Goal: Information Seeking & Learning: Learn about a topic

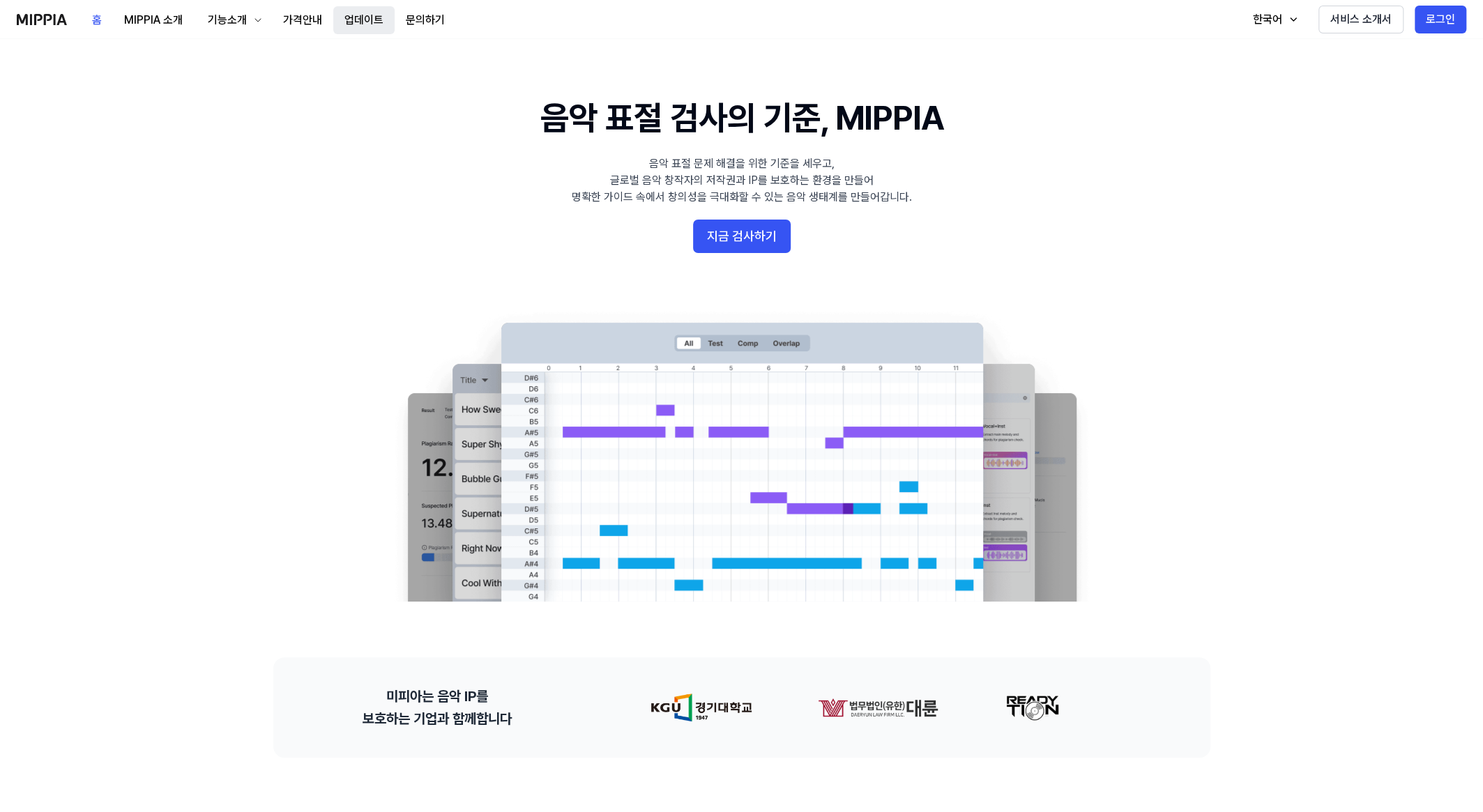
click at [368, 14] on button "업데이트" at bounding box center [364, 20] width 62 height 28
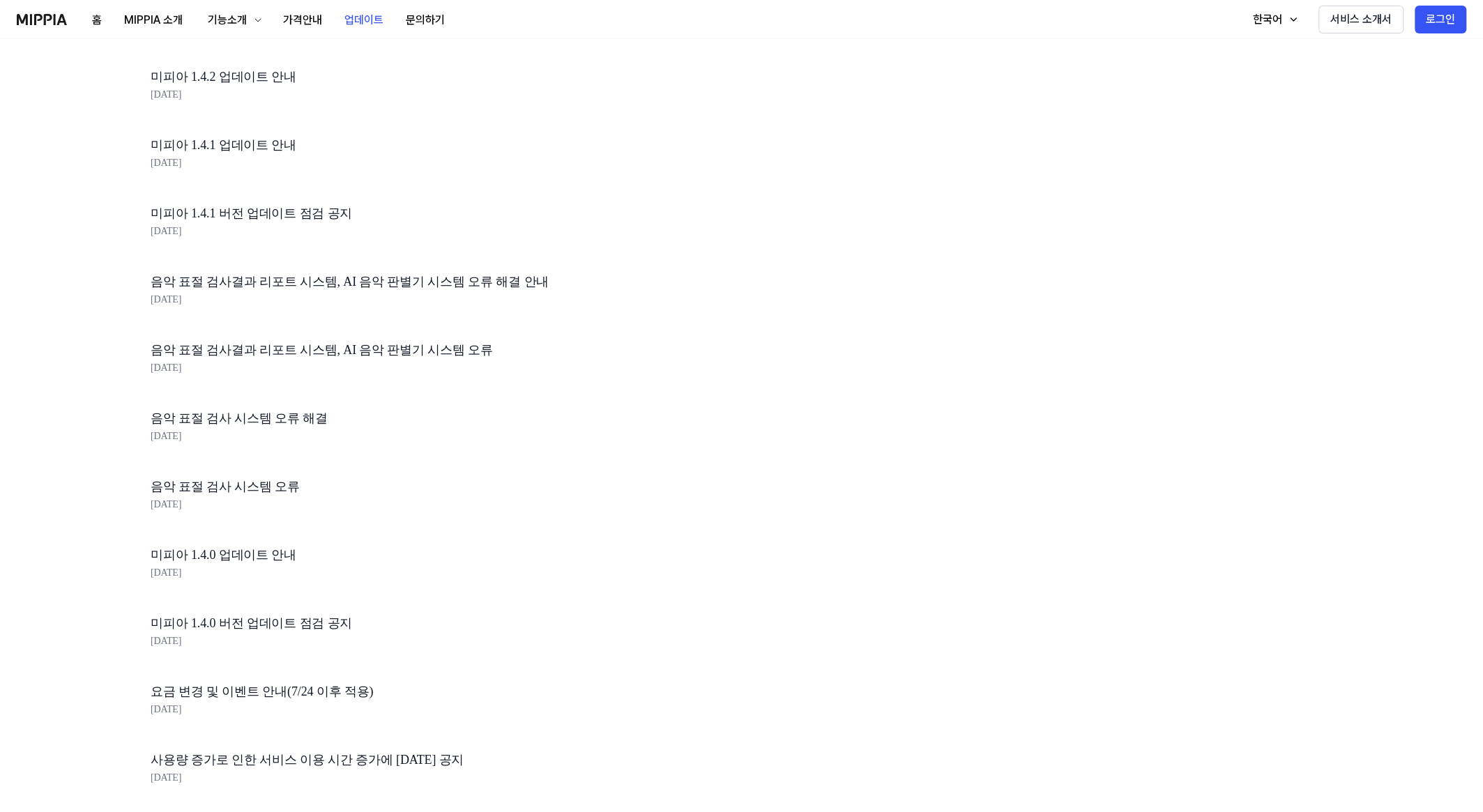
scroll to position [148, 0]
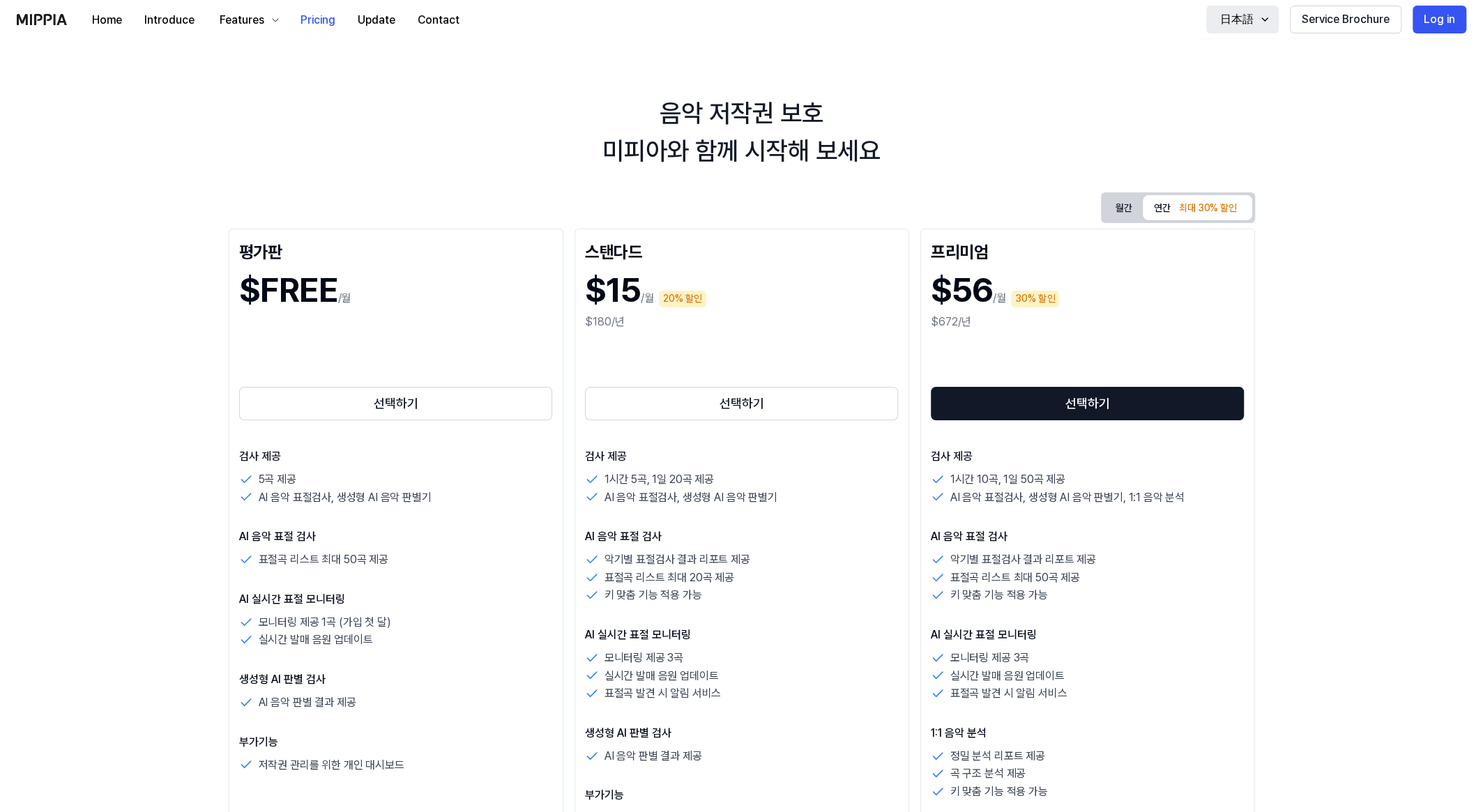
click at [1256, 19] on div "日本語" at bounding box center [1237, 19] width 39 height 16
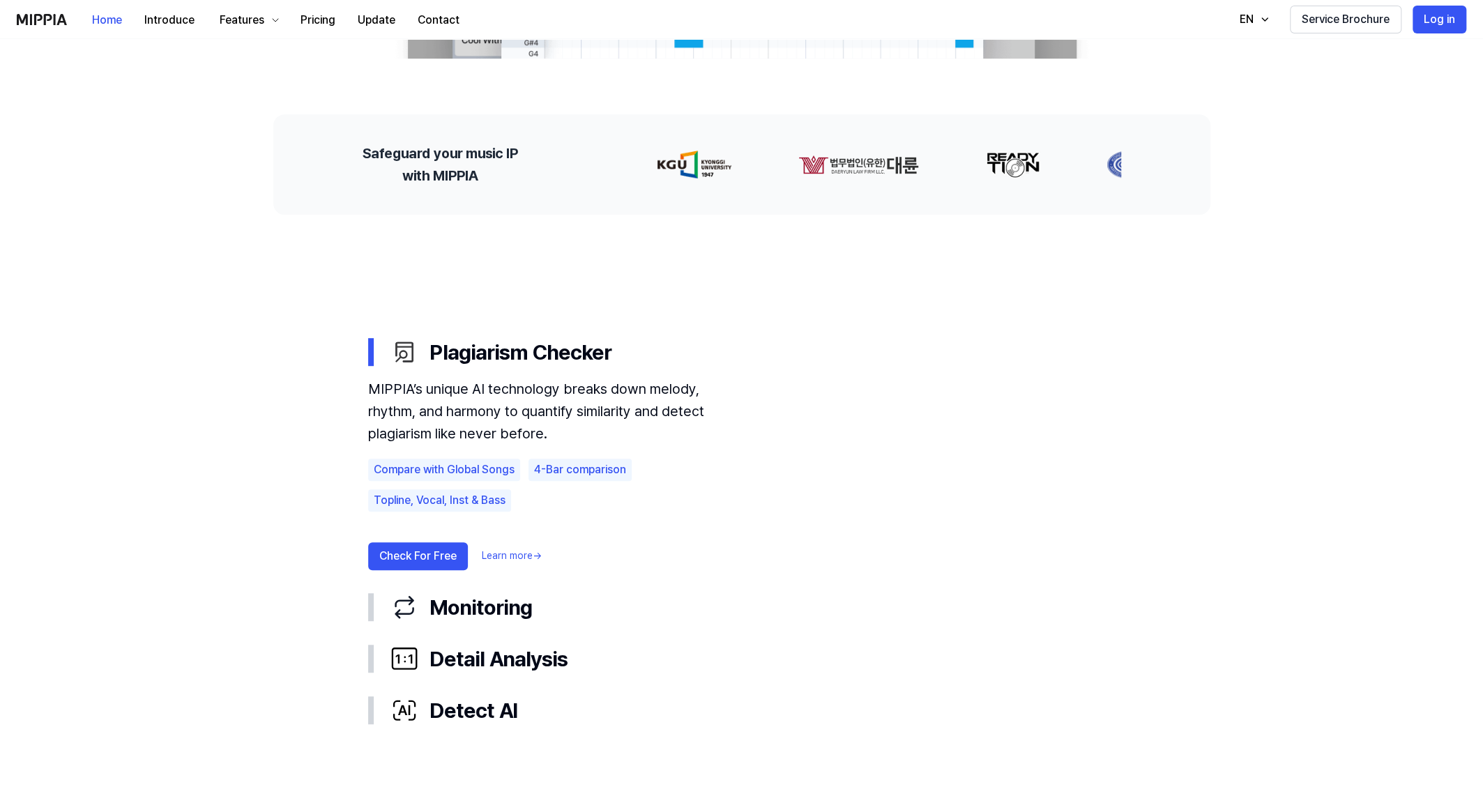
scroll to position [566, 0]
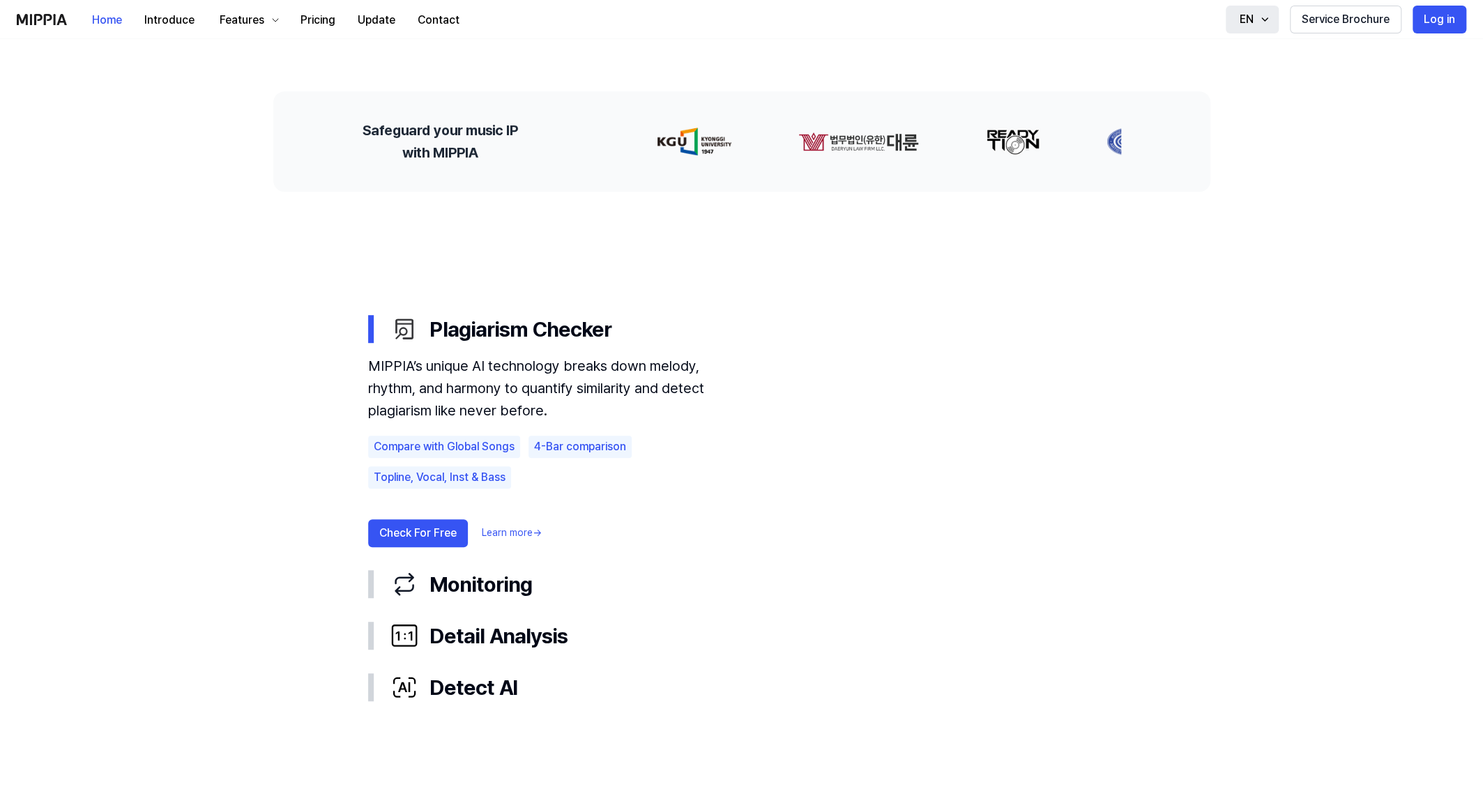
click at [1258, 19] on button "EN" at bounding box center [1251, 19] width 53 height 28
click at [1114, 208] on use "Plagiarism Checker Monitoring Detail Analysis Detect AI Plagiarism Checker MIPP…" at bounding box center [742, 507] width 1004 height 632
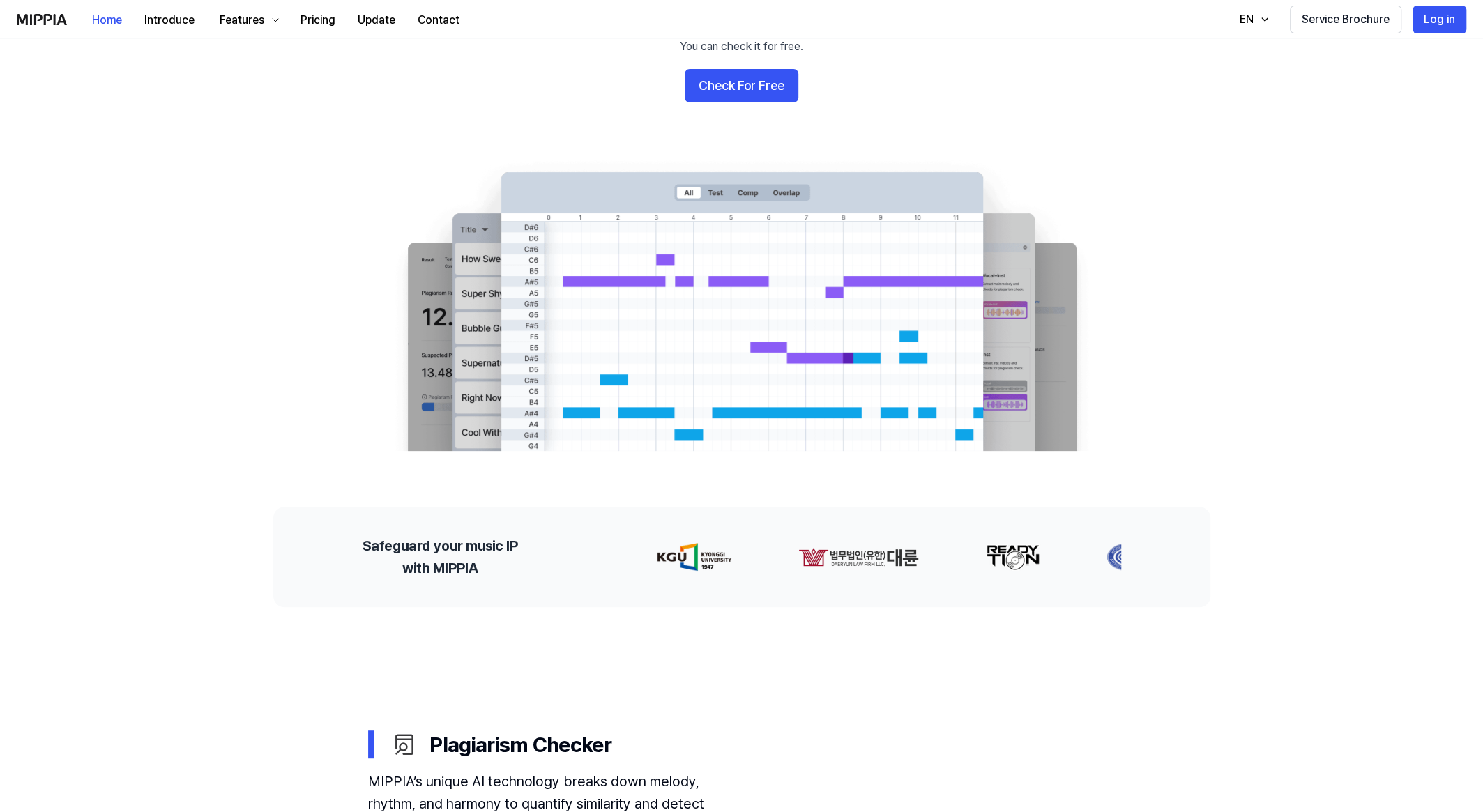
scroll to position [323, 0]
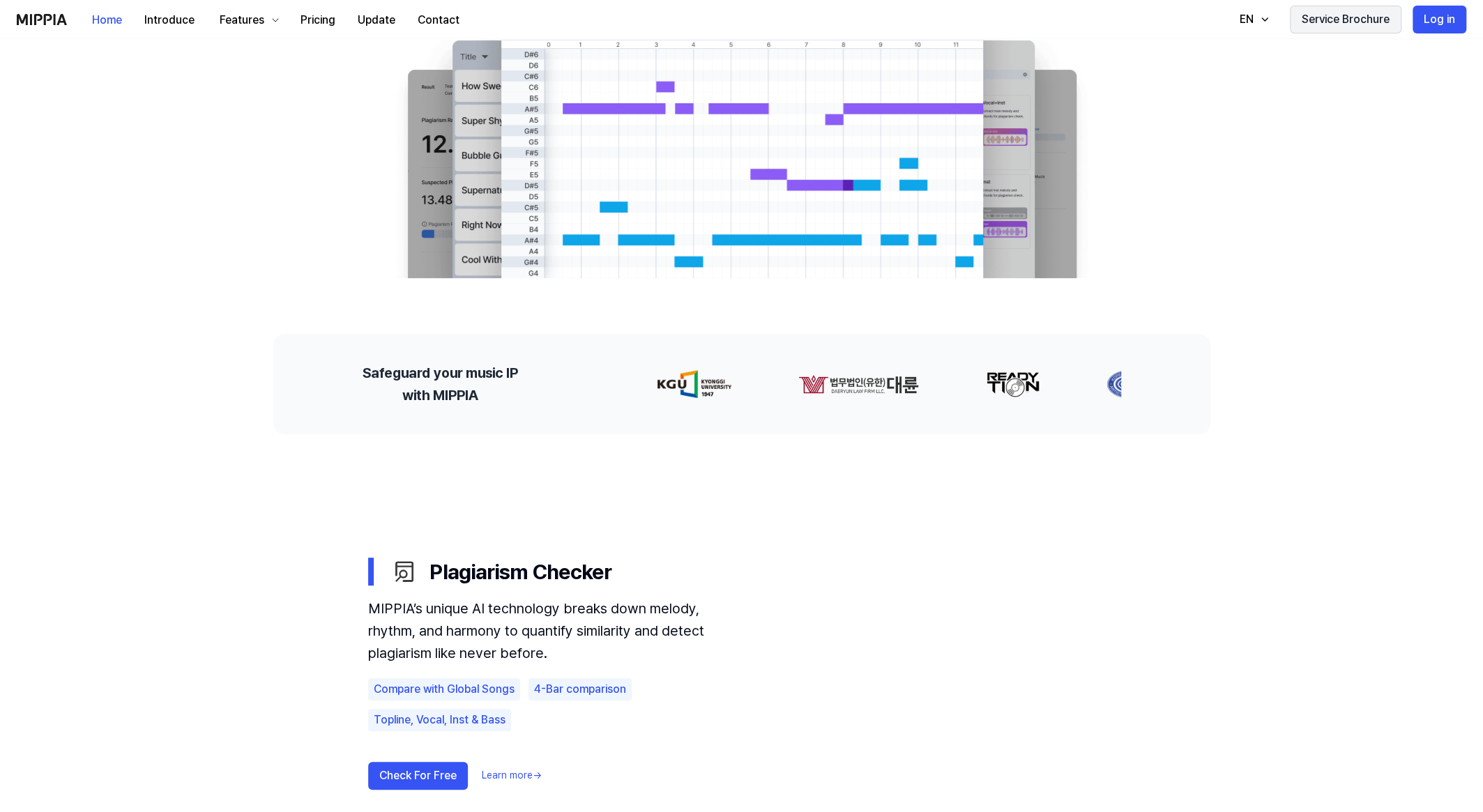
click at [1364, 19] on button "Service Brochure" at bounding box center [1346, 19] width 112 height 28
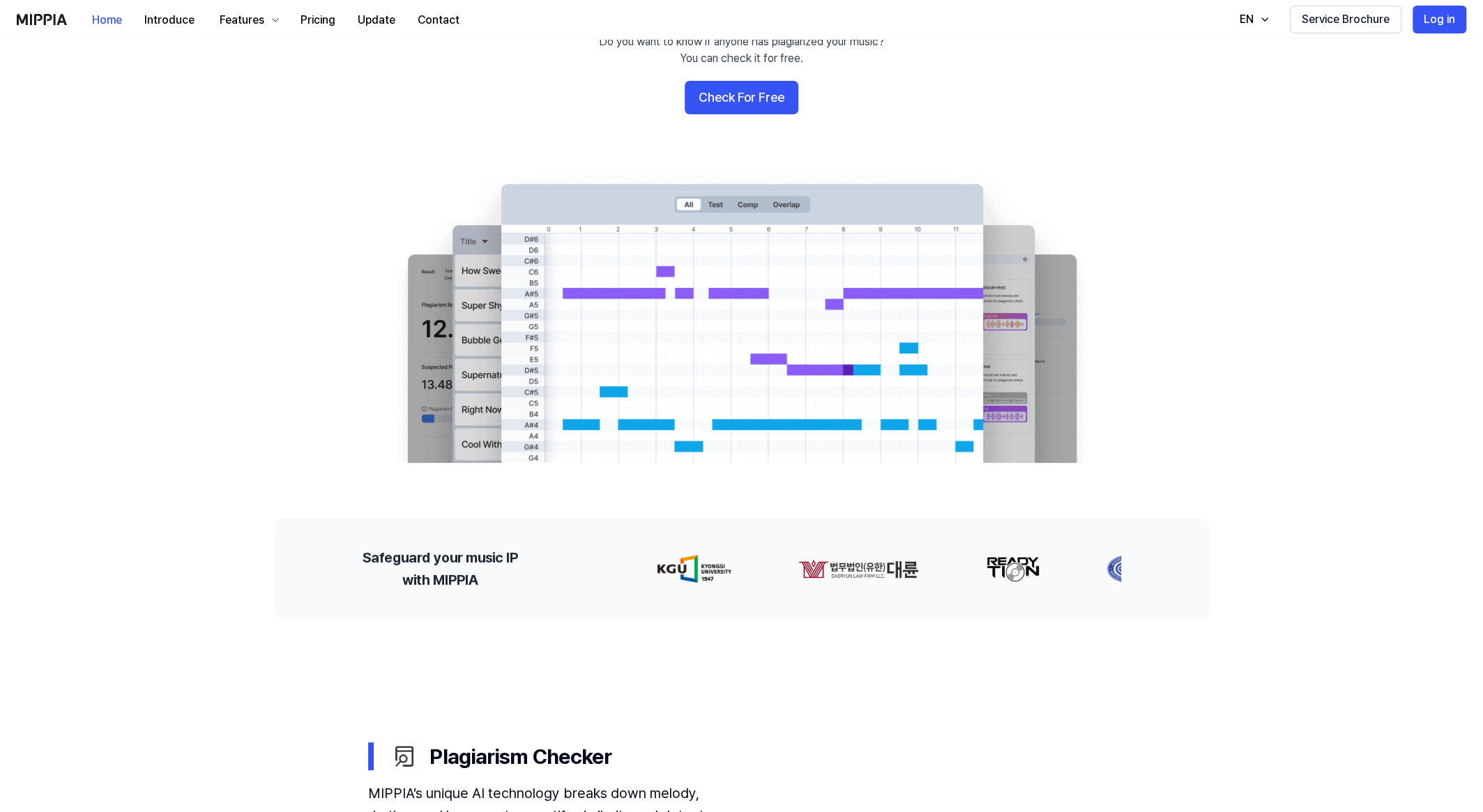
scroll to position [137, 0]
click at [1253, 23] on div "EN" at bounding box center [1247, 19] width 19 height 16
click at [1229, 77] on link "한국어" at bounding box center [1207, 84] width 134 height 28
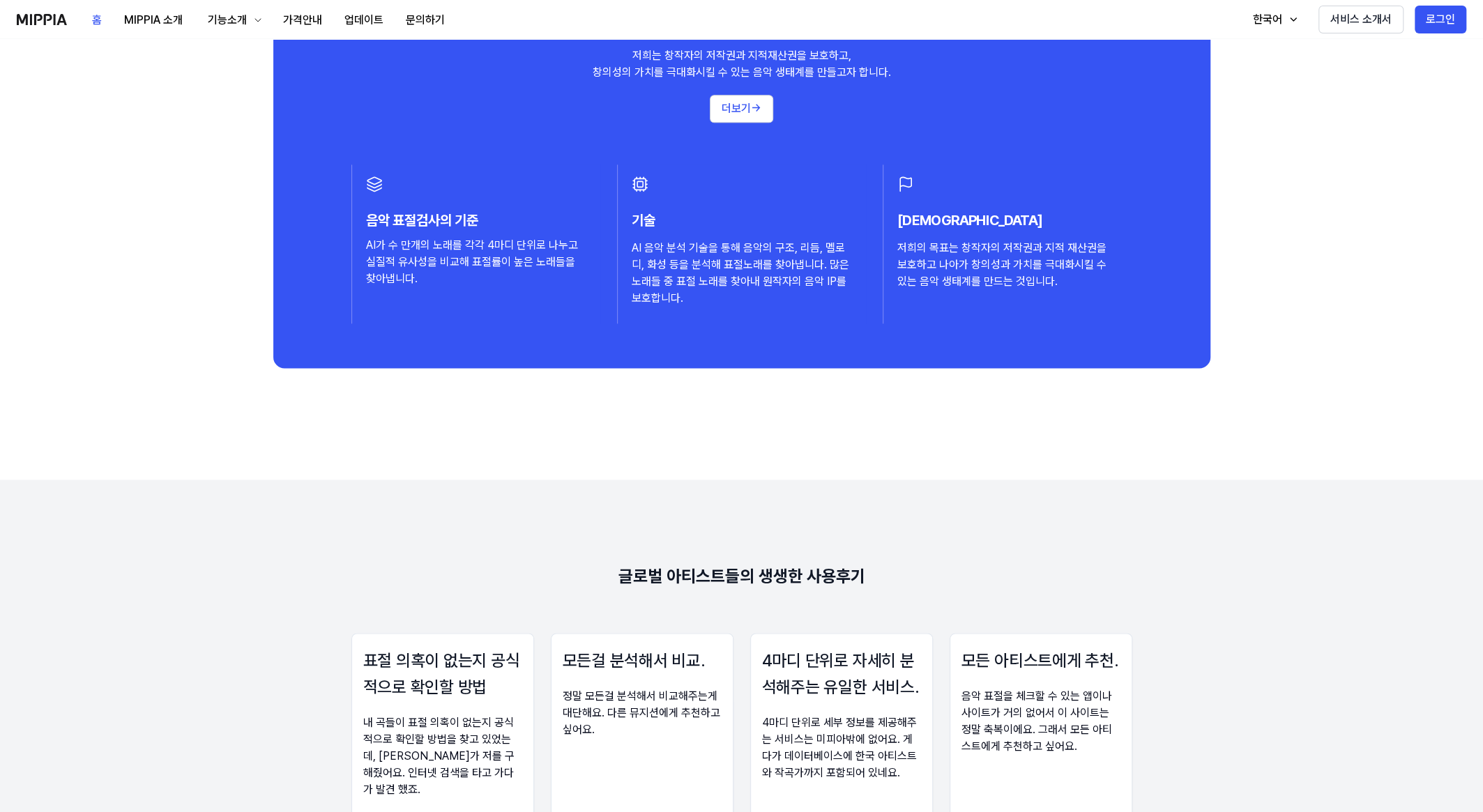
scroll to position [1332, 0]
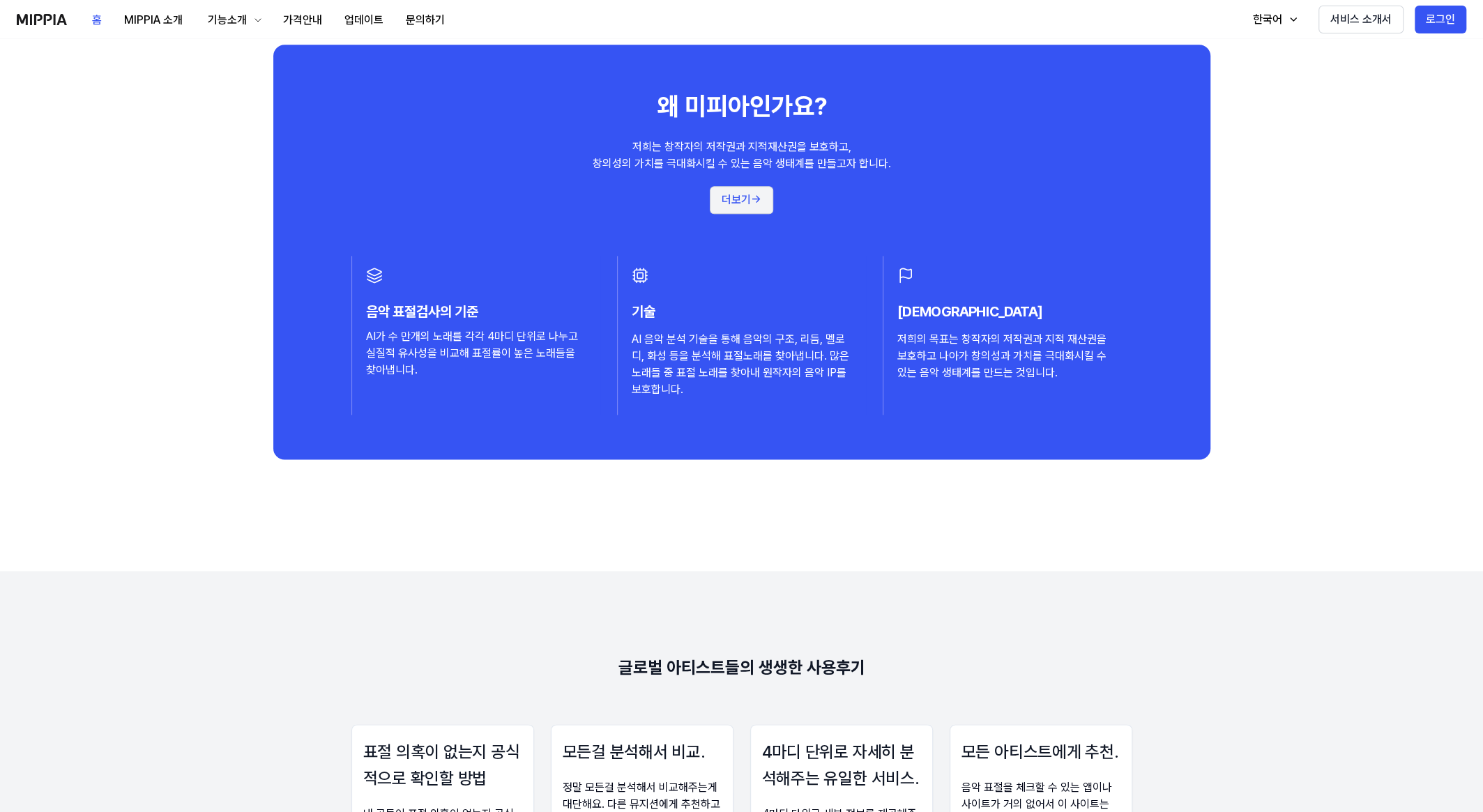
click at [768, 197] on button "더보기 →" at bounding box center [742, 200] width 64 height 28
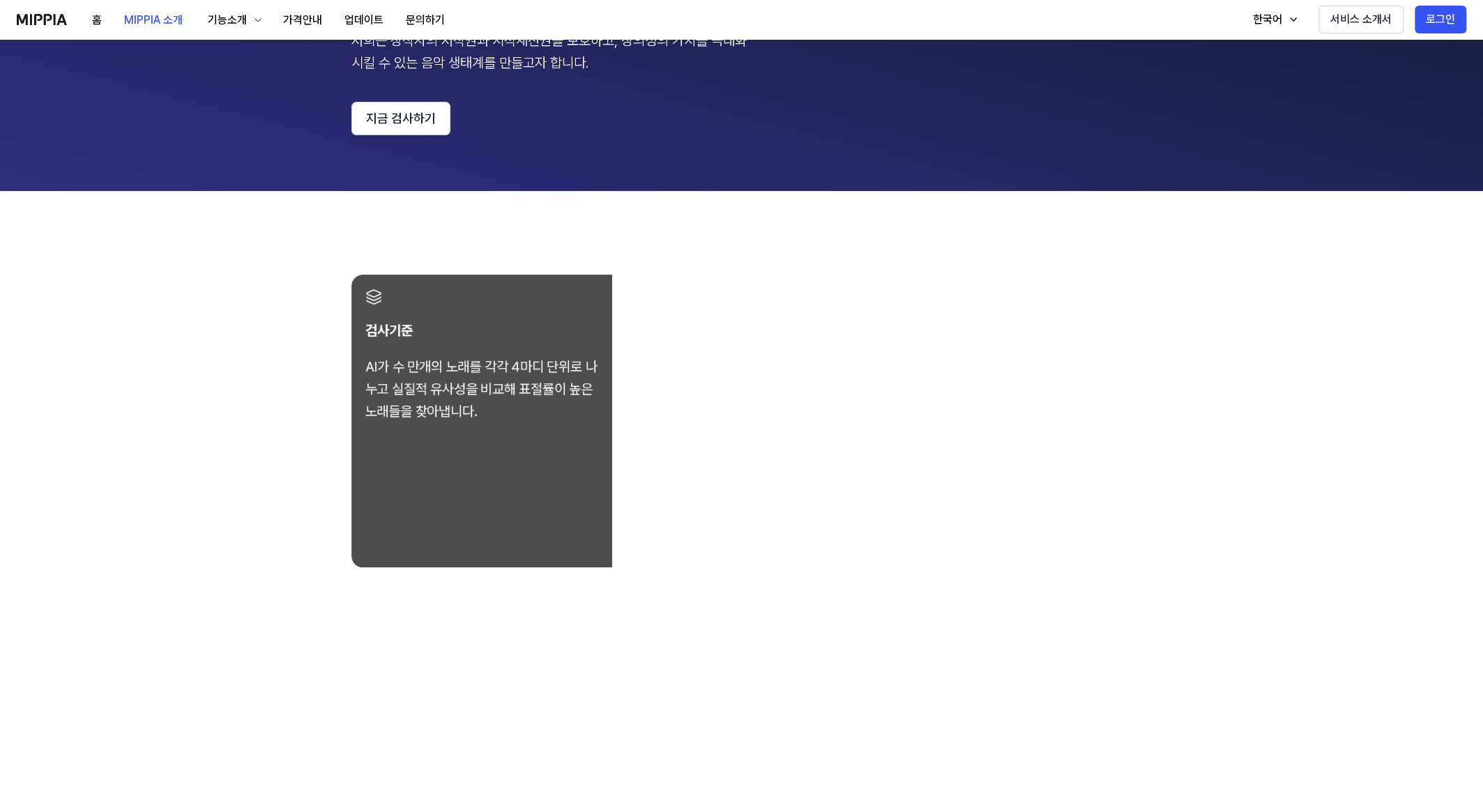
scroll to position [0, 0]
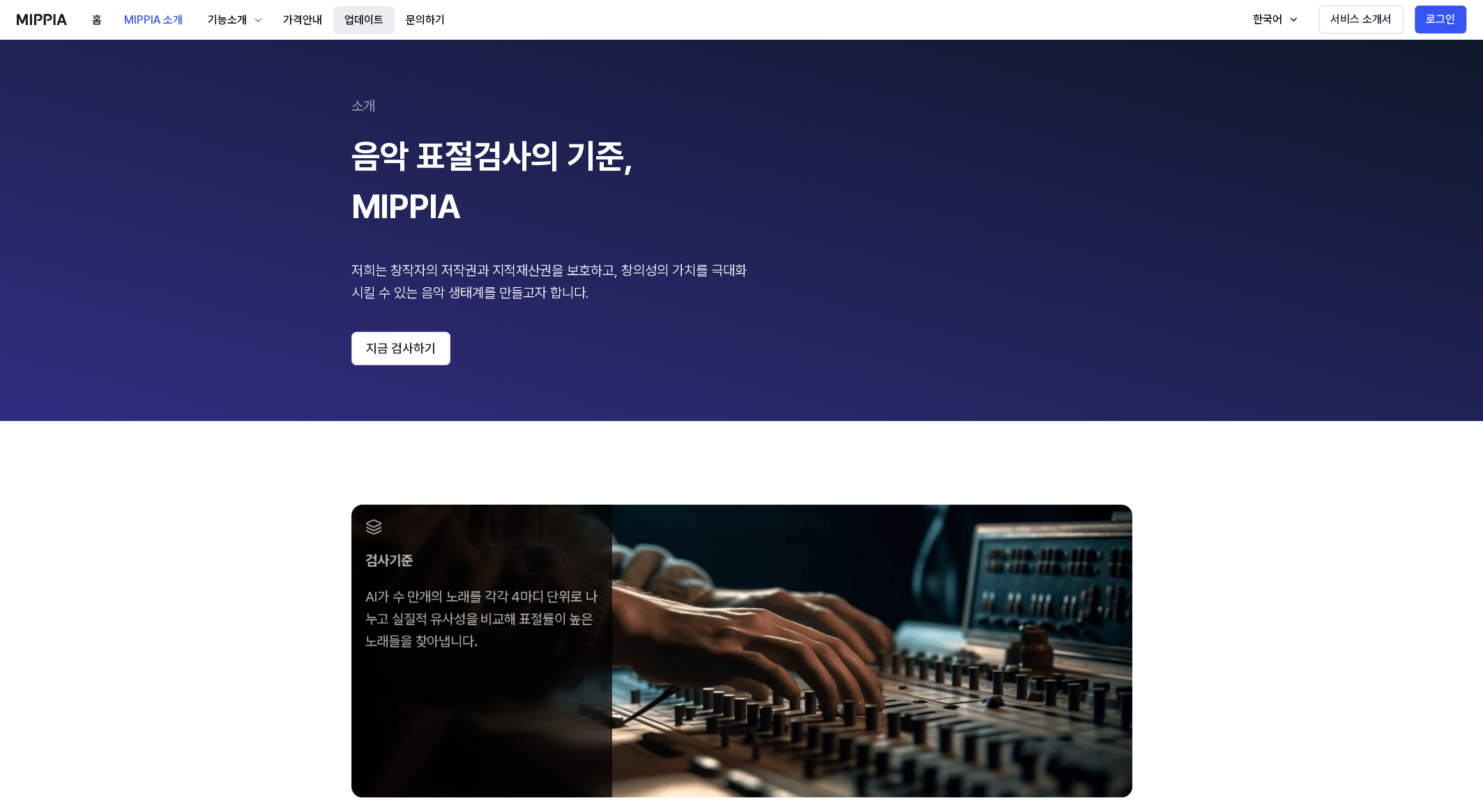
click at [376, 24] on button "업데이트" at bounding box center [364, 20] width 62 height 28
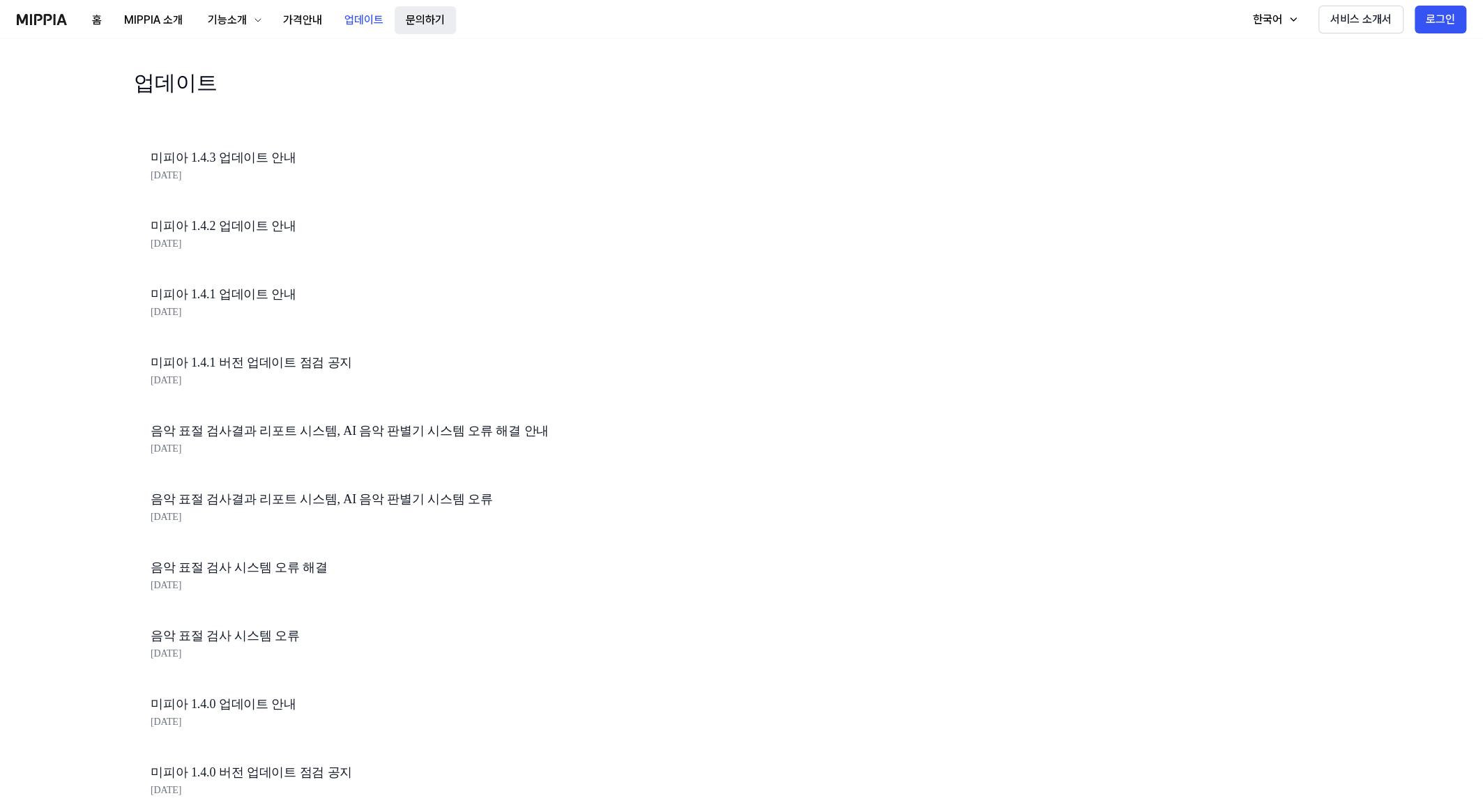
click at [414, 21] on button "문의하기" at bounding box center [426, 20] width 62 height 28
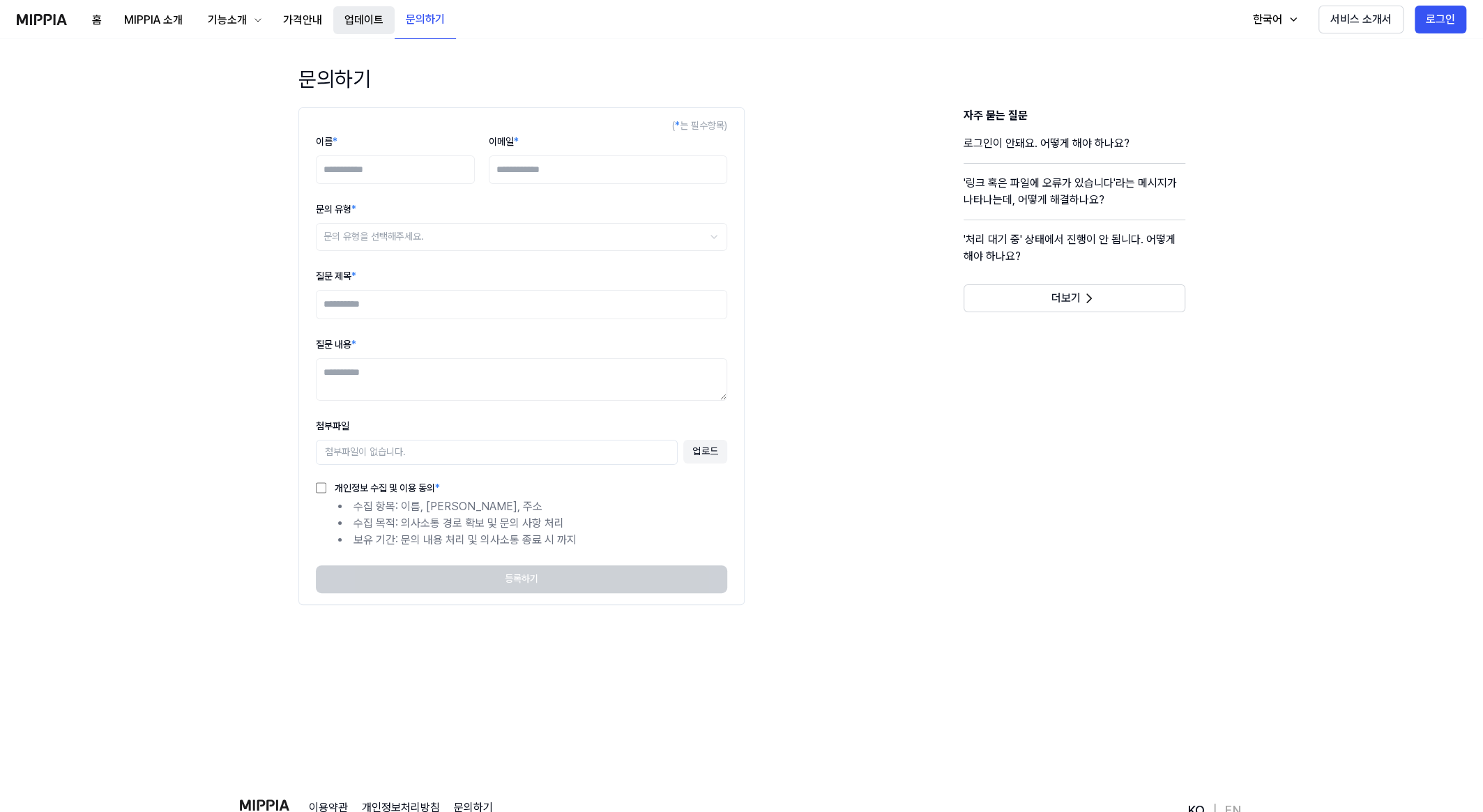
click at [359, 31] on button "업데이트" at bounding box center [364, 20] width 62 height 28
